Goal: Transaction & Acquisition: Book appointment/travel/reservation

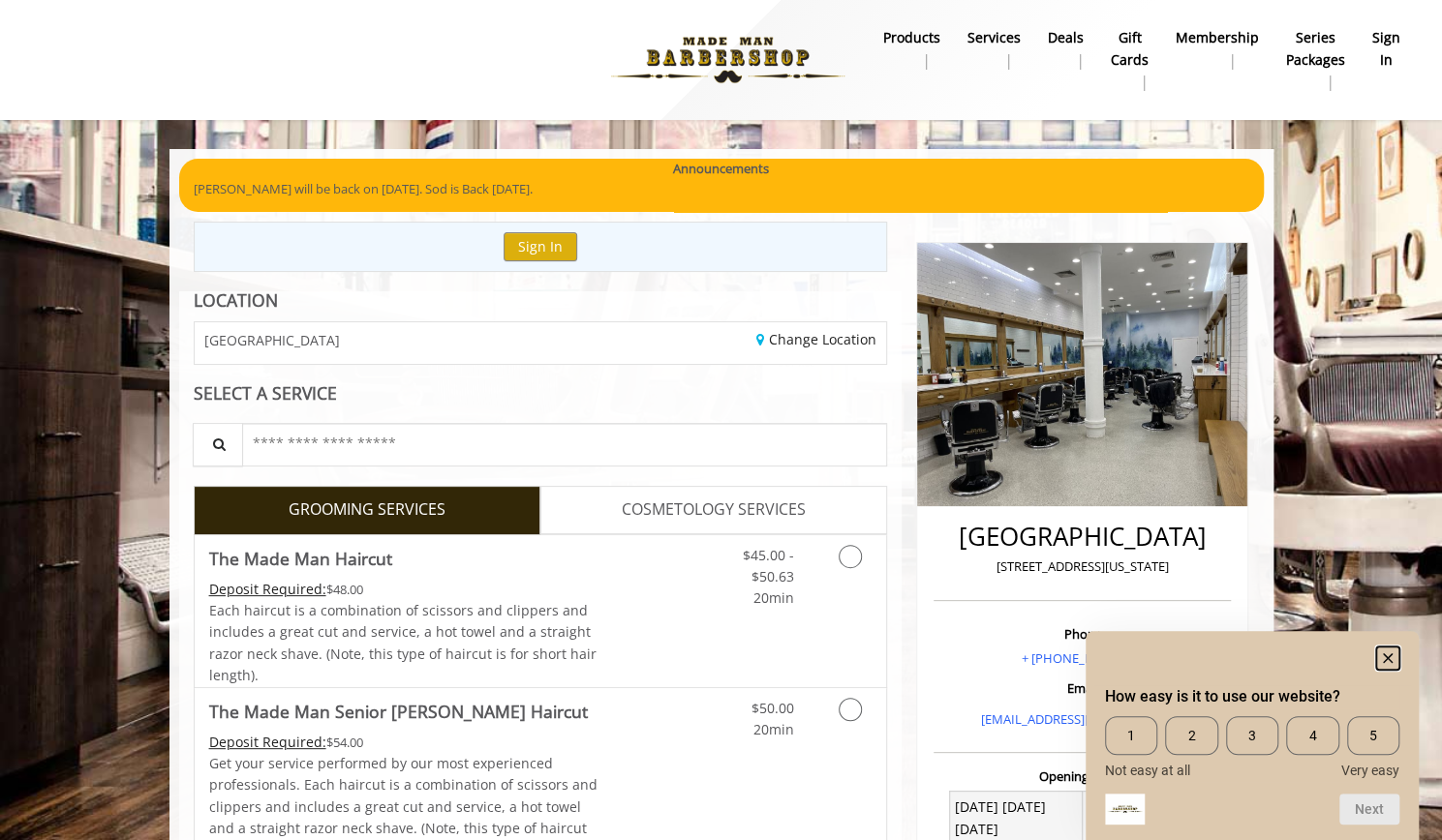
click at [1387, 656] on icon "Hide survey" at bounding box center [1387, 658] width 10 height 10
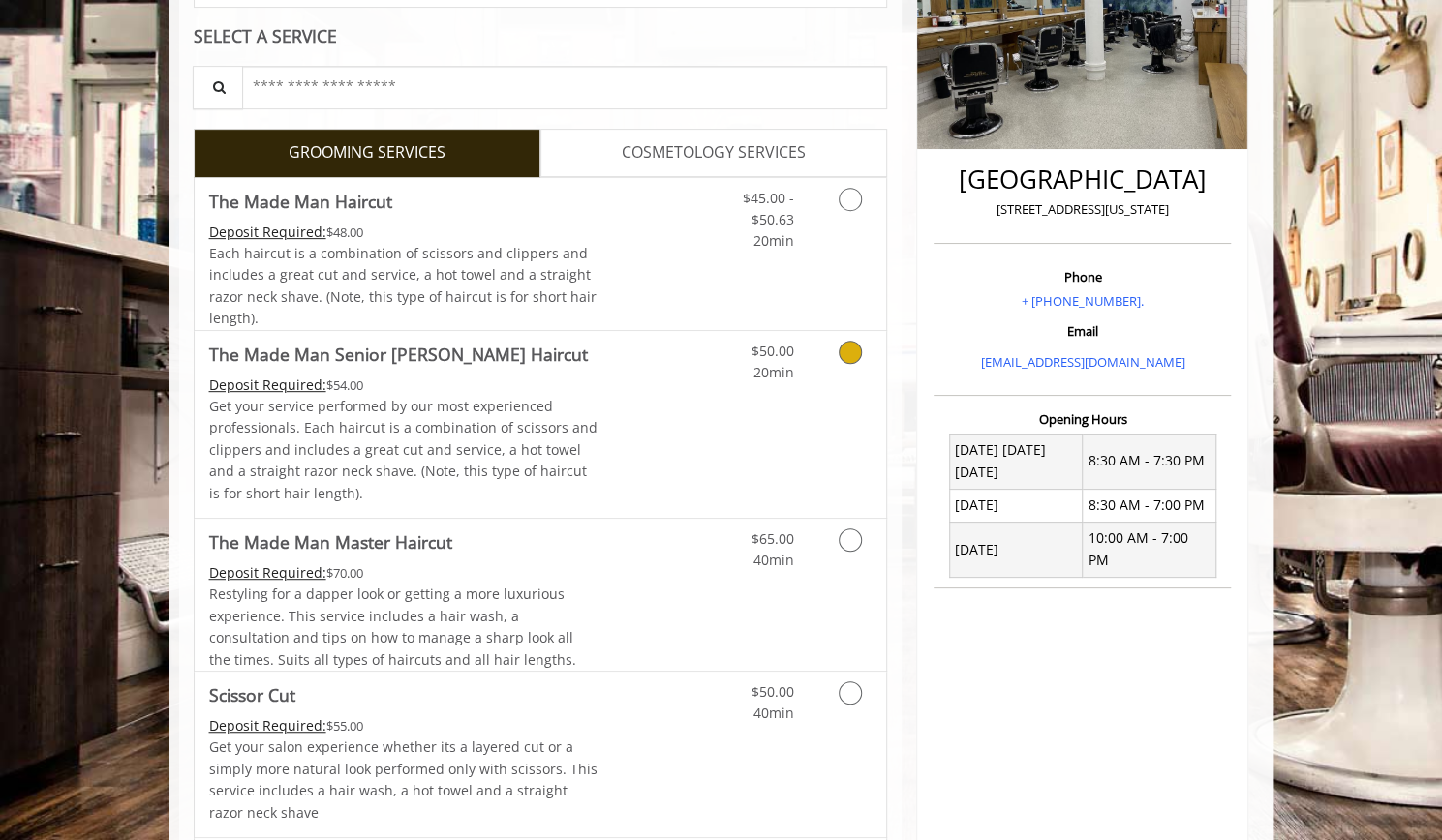
scroll to position [387, 0]
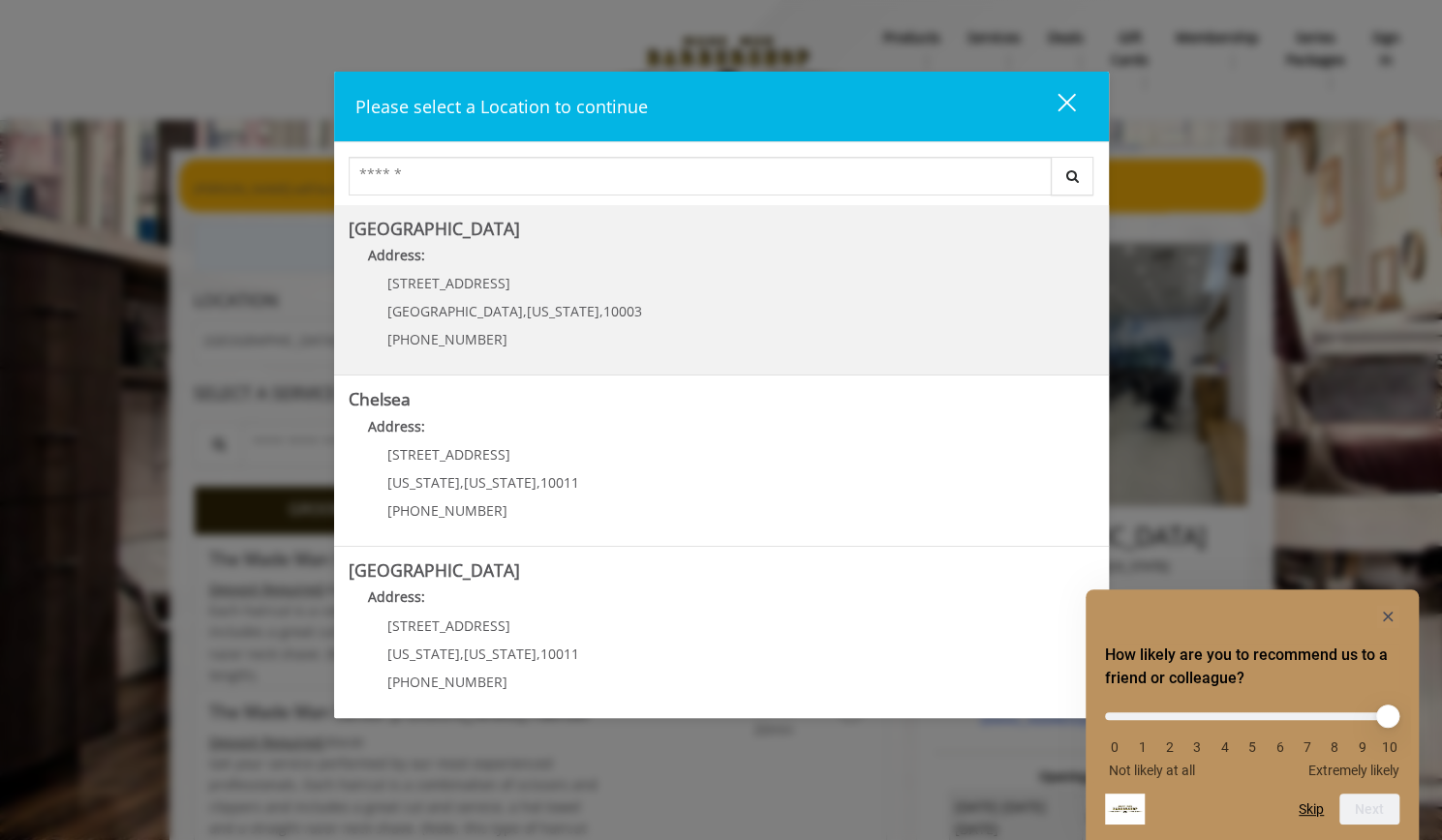
click at [601, 341] on Village "[GEOGRAPHIC_DATA] Address: [STREET_ADDRESS][US_STATE] (212) 598-1840" at bounding box center [721, 290] width 746 height 141
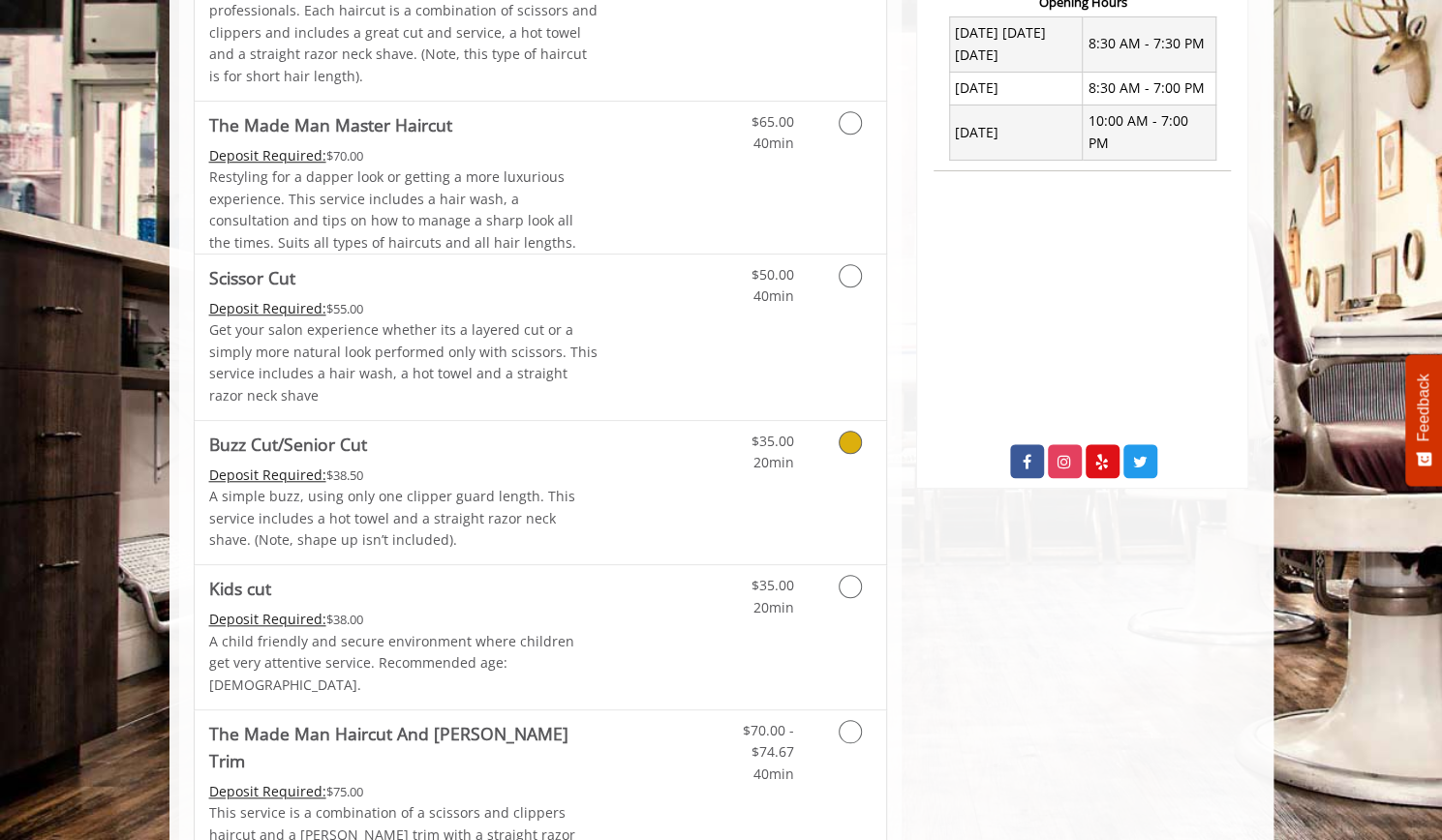
scroll to position [677, 0]
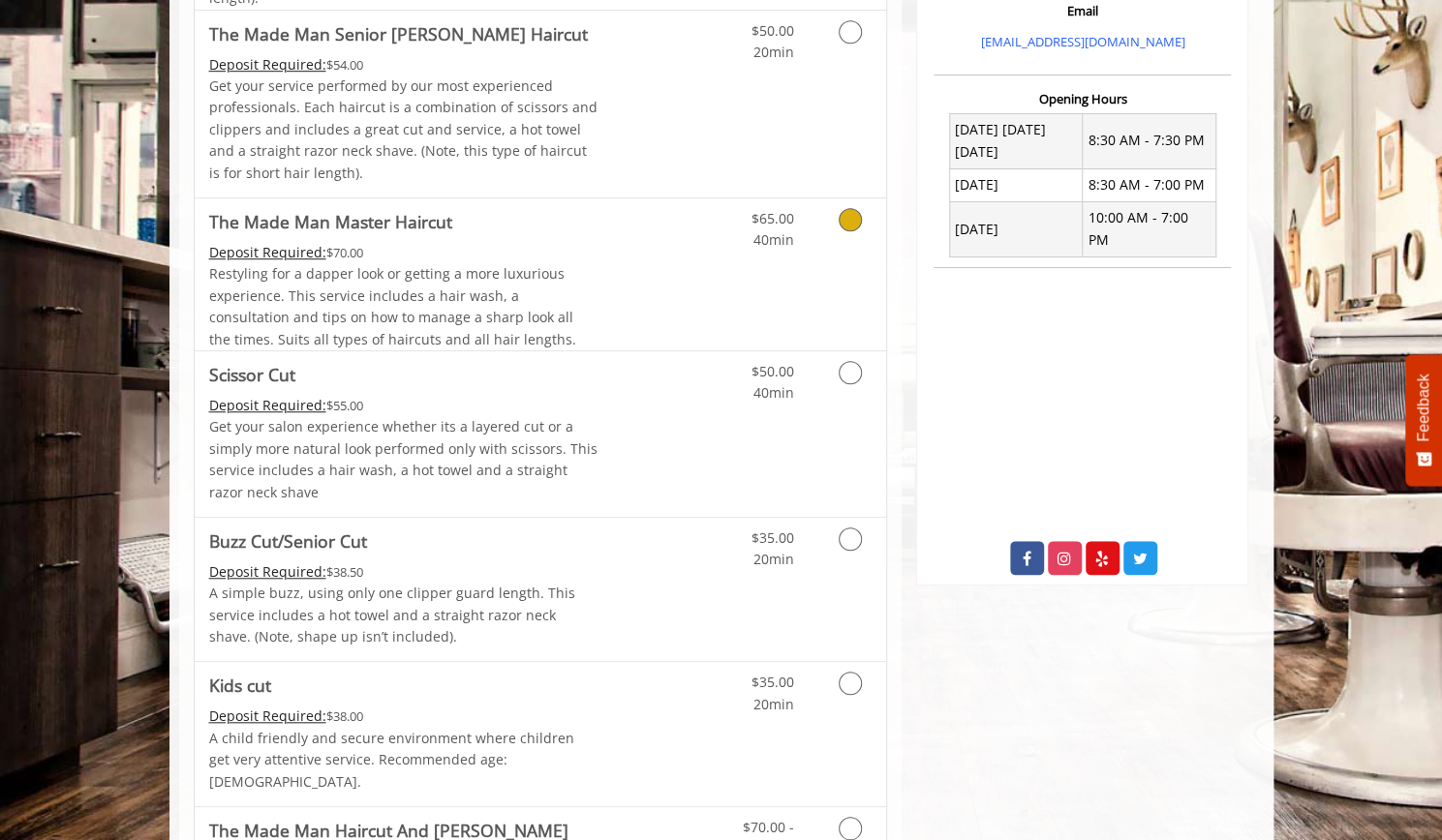
click at [836, 228] on link "Grooming services" at bounding box center [847, 225] width 50 height 54
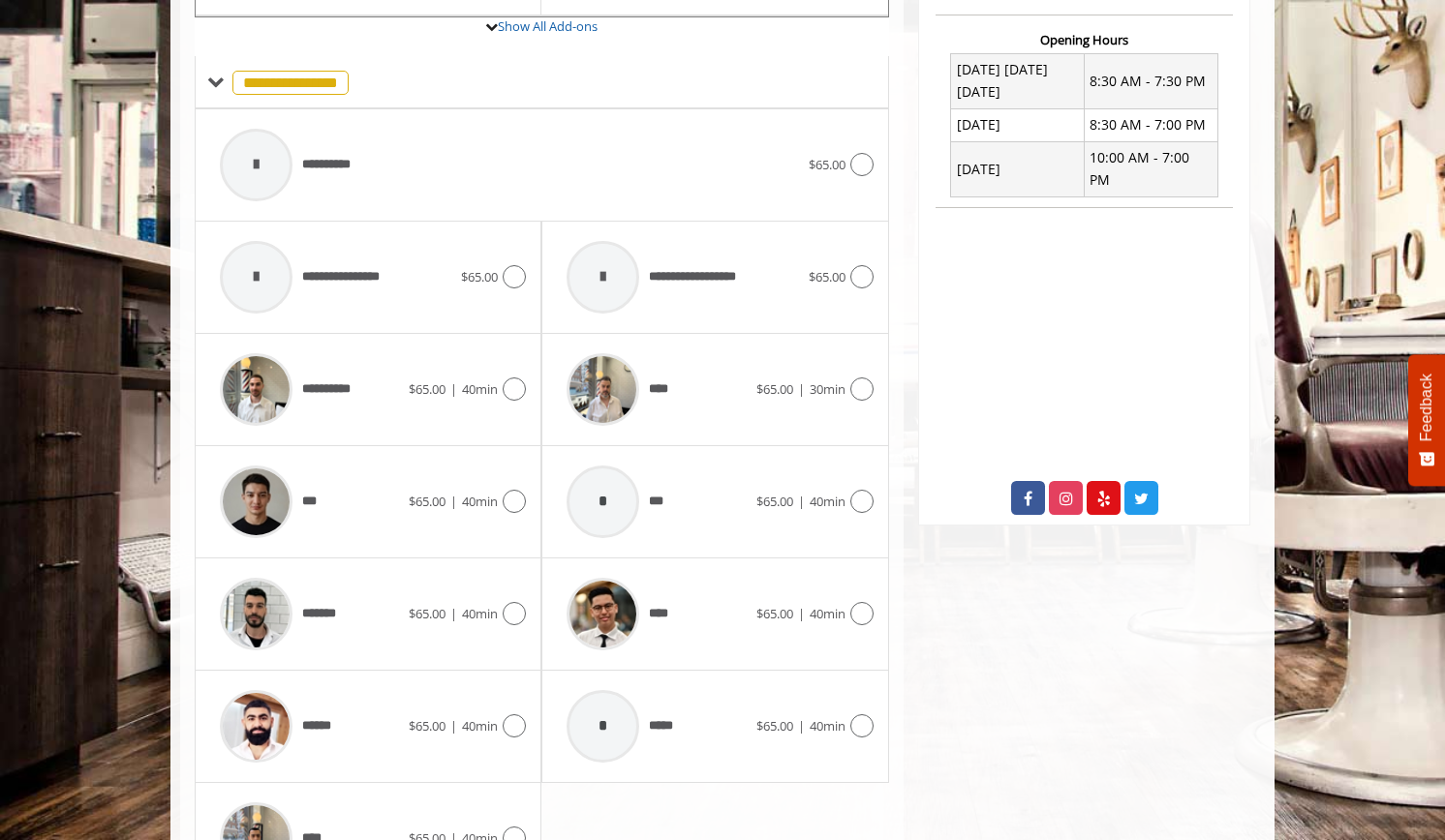
scroll to position [767, 0]
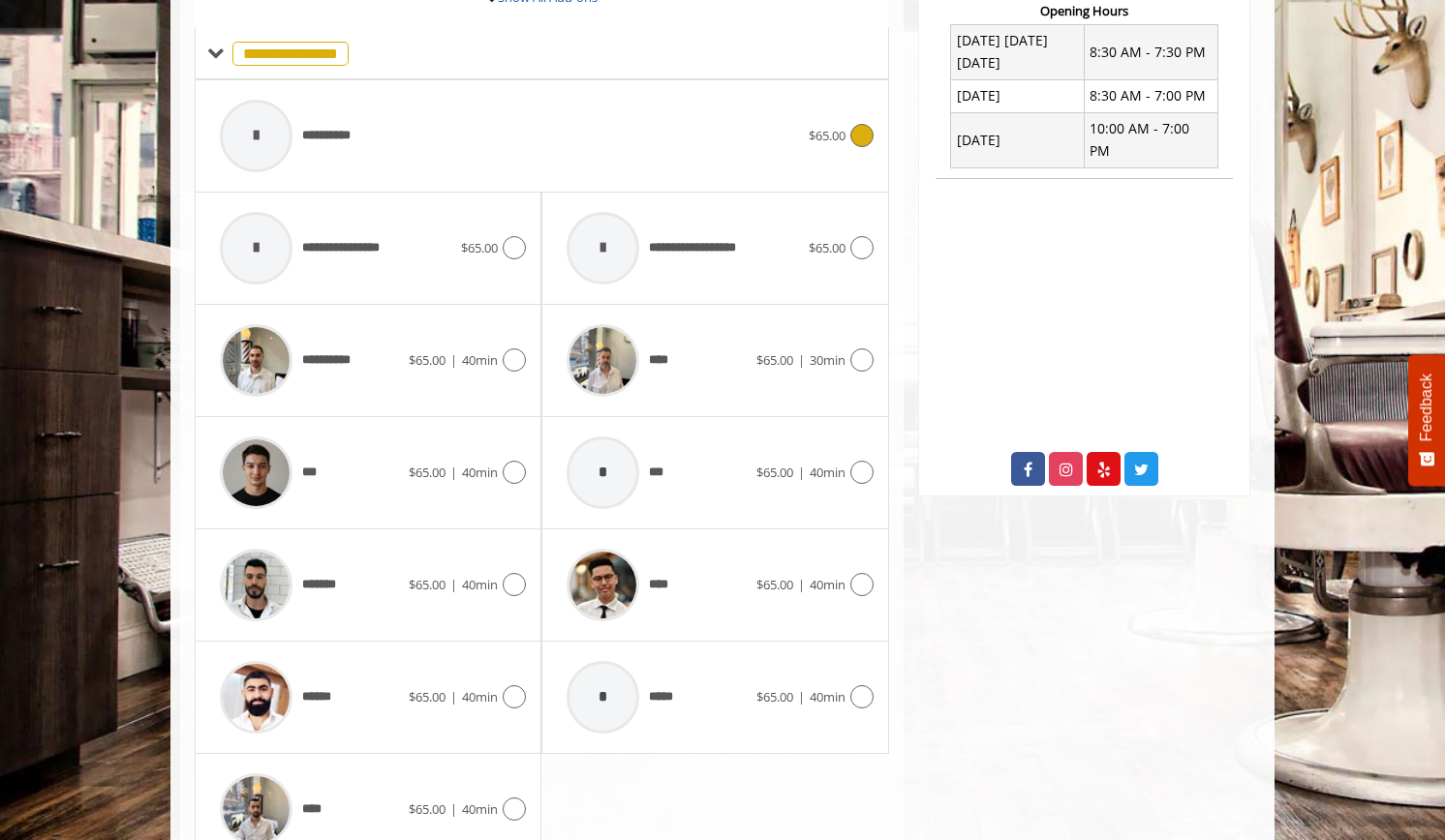
click at [739, 166] on div "**********" at bounding box center [509, 136] width 598 height 92
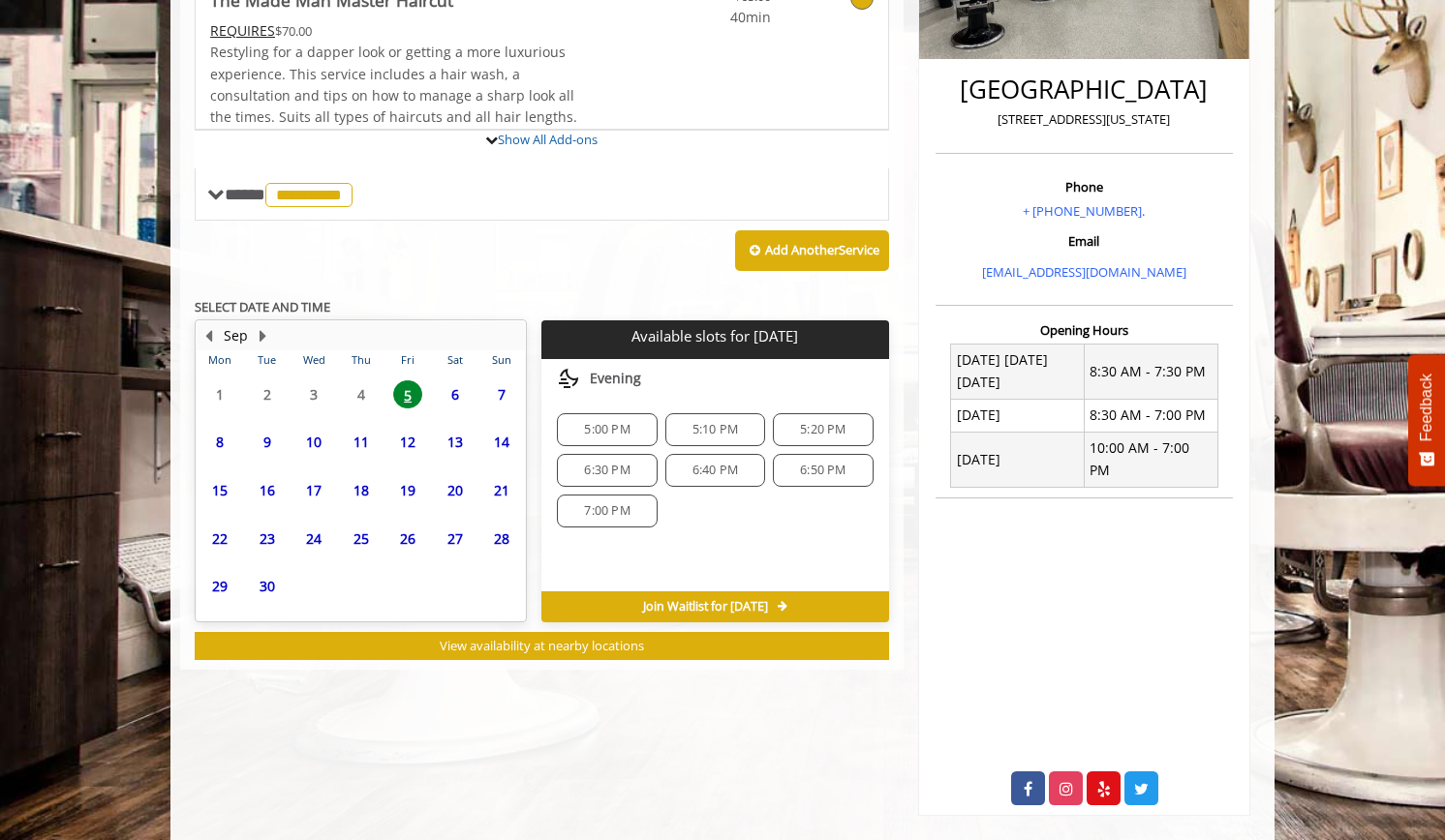
scroll to position [497, 0]
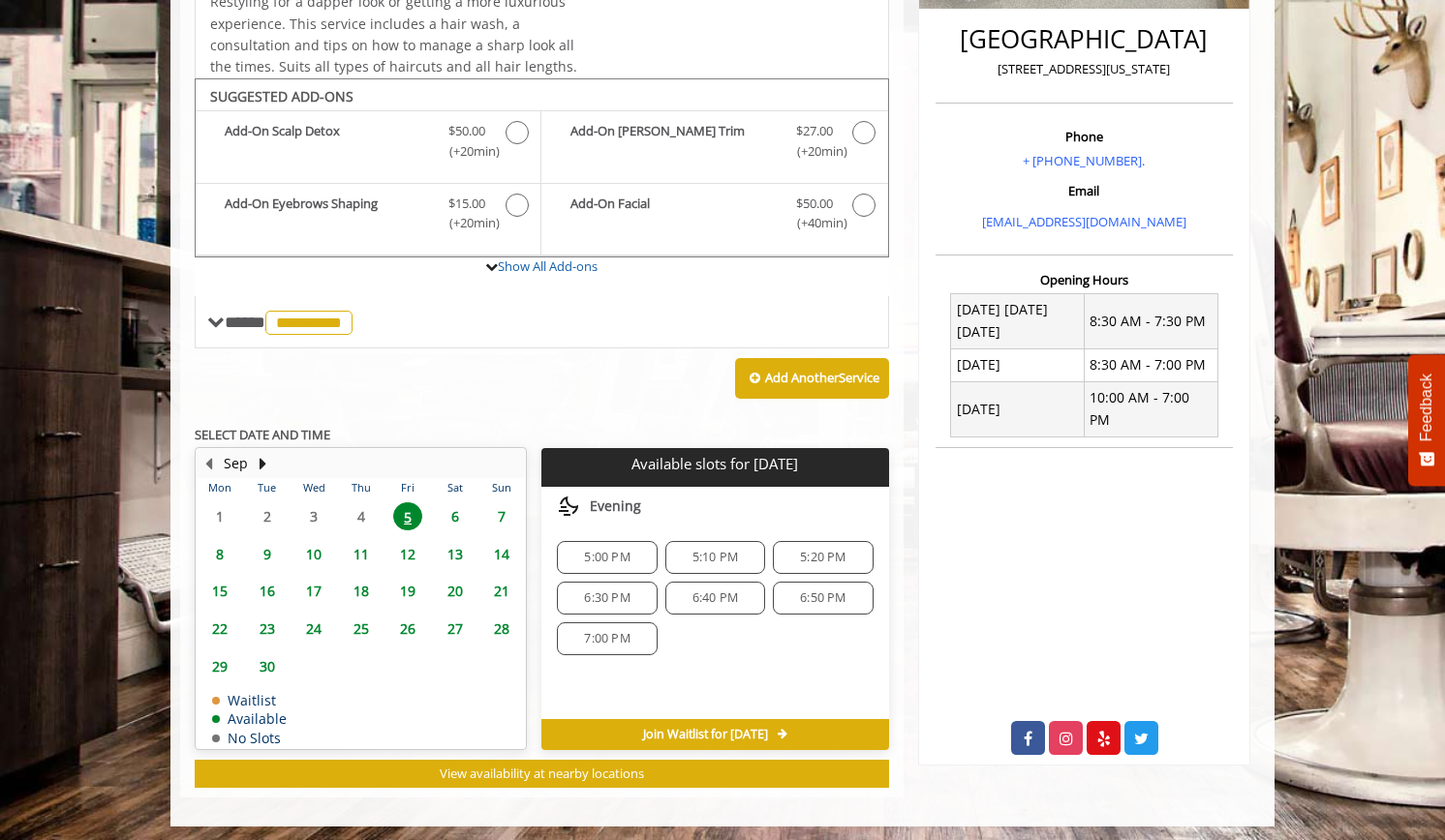
click at [801, 555] on span "5:20 PM" at bounding box center [822, 558] width 46 height 16
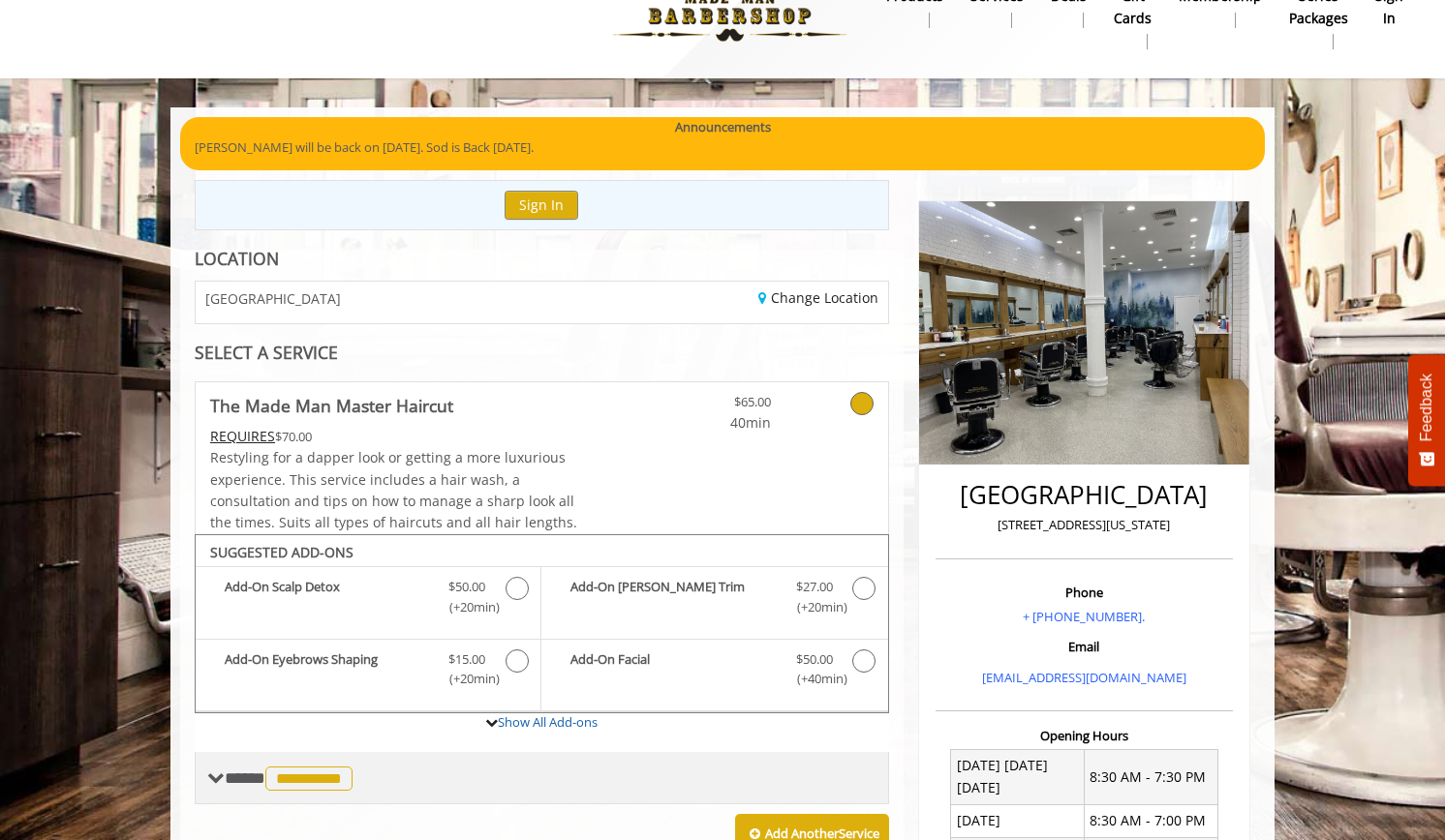
scroll to position [0, 0]
